Goal: Register for event/course

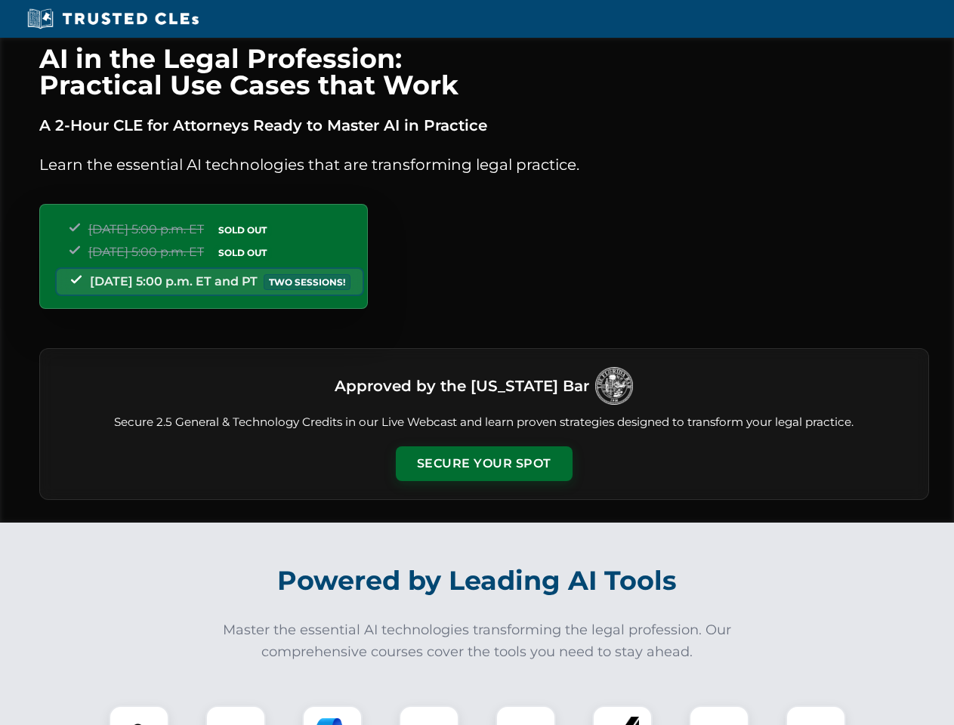
click at [483, 464] on button "Secure Your Spot" at bounding box center [484, 463] width 177 height 35
click at [139, 715] on img at bounding box center [139, 736] width 44 height 44
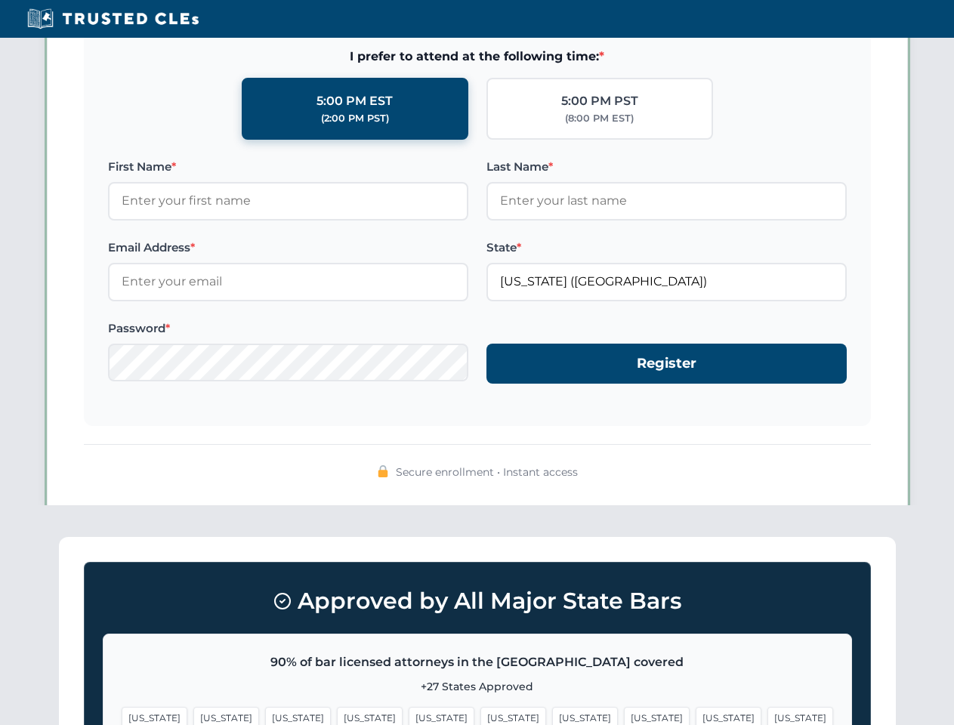
click at [552, 715] on span "[US_STATE]" at bounding box center [585, 718] width 66 height 22
click at [696, 715] on span "[US_STATE]" at bounding box center [729, 718] width 66 height 22
